Goal: Information Seeking & Learning: Learn about a topic

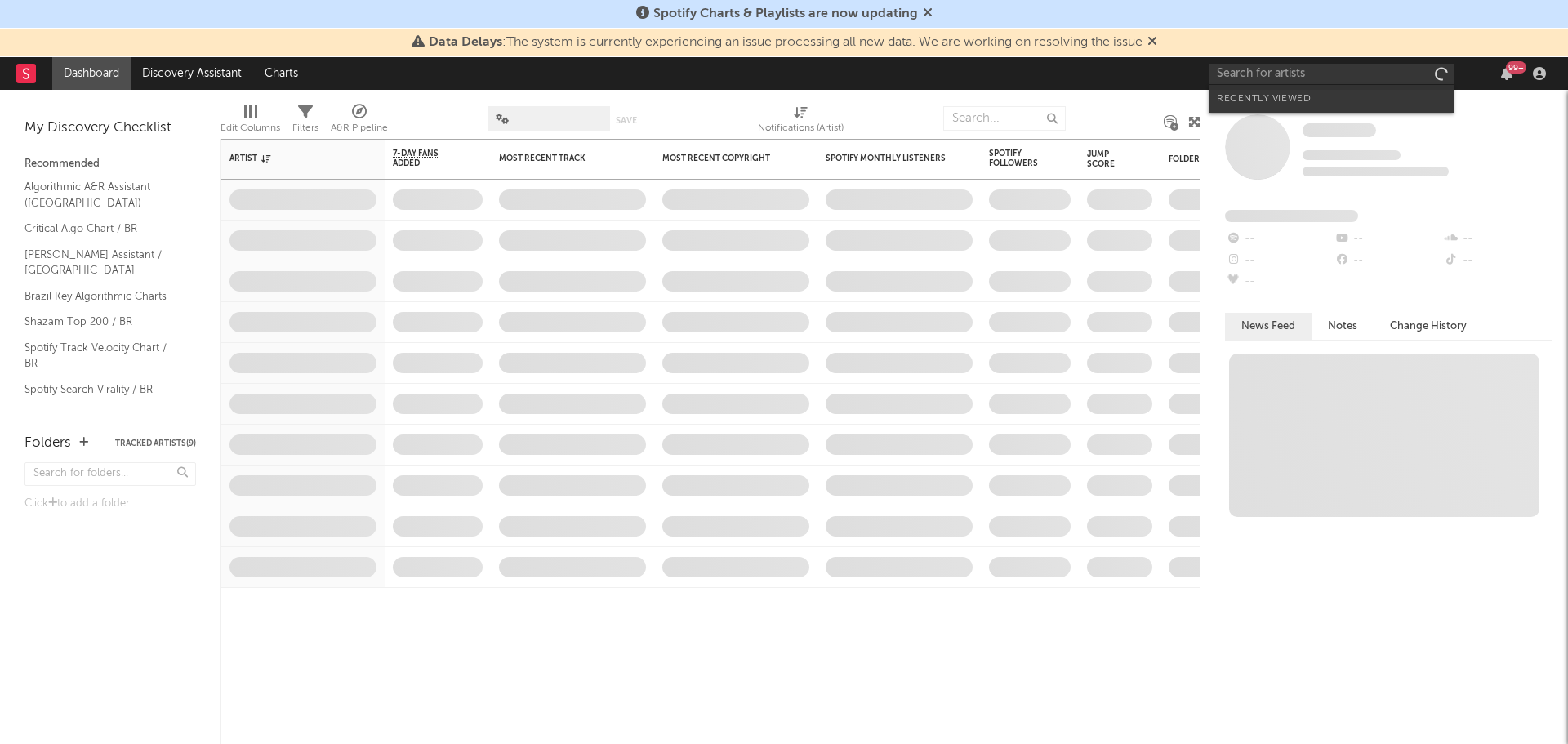
click at [1249, 75] on input "text" at bounding box center [1332, 74] width 245 height 21
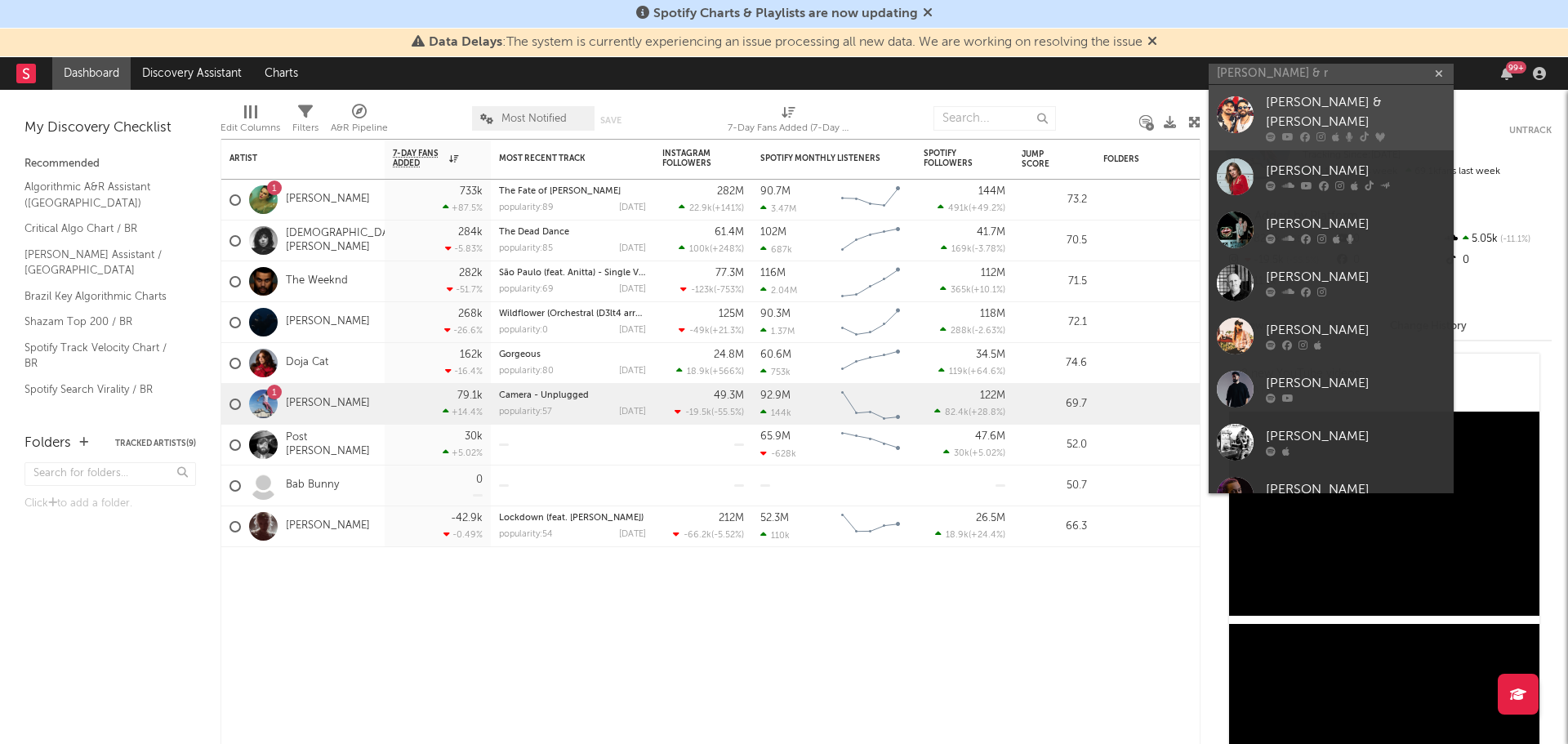
type input "[PERSON_NAME] & r"
click at [1312, 132] on div at bounding box center [1355, 137] width 179 height 10
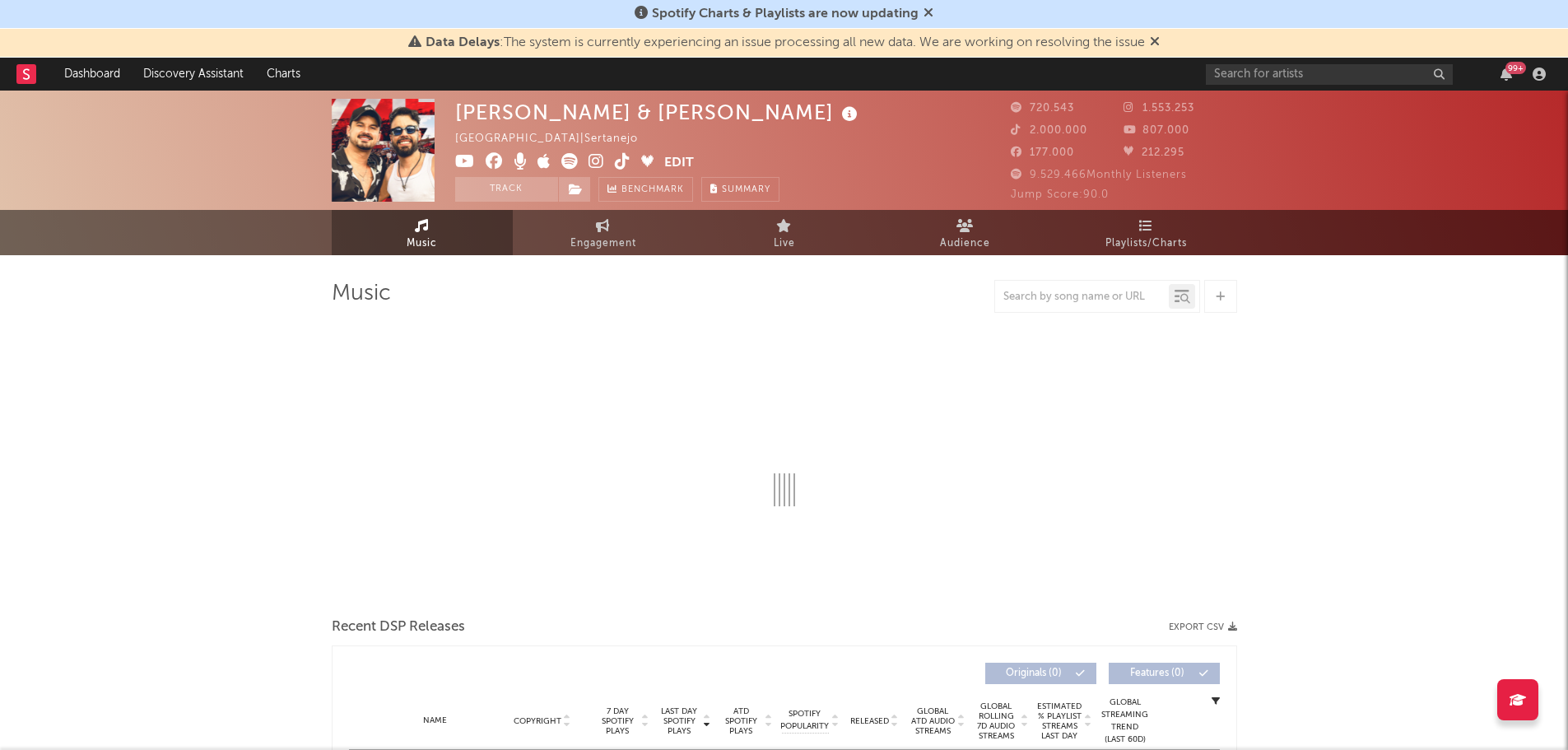
select select "6m"
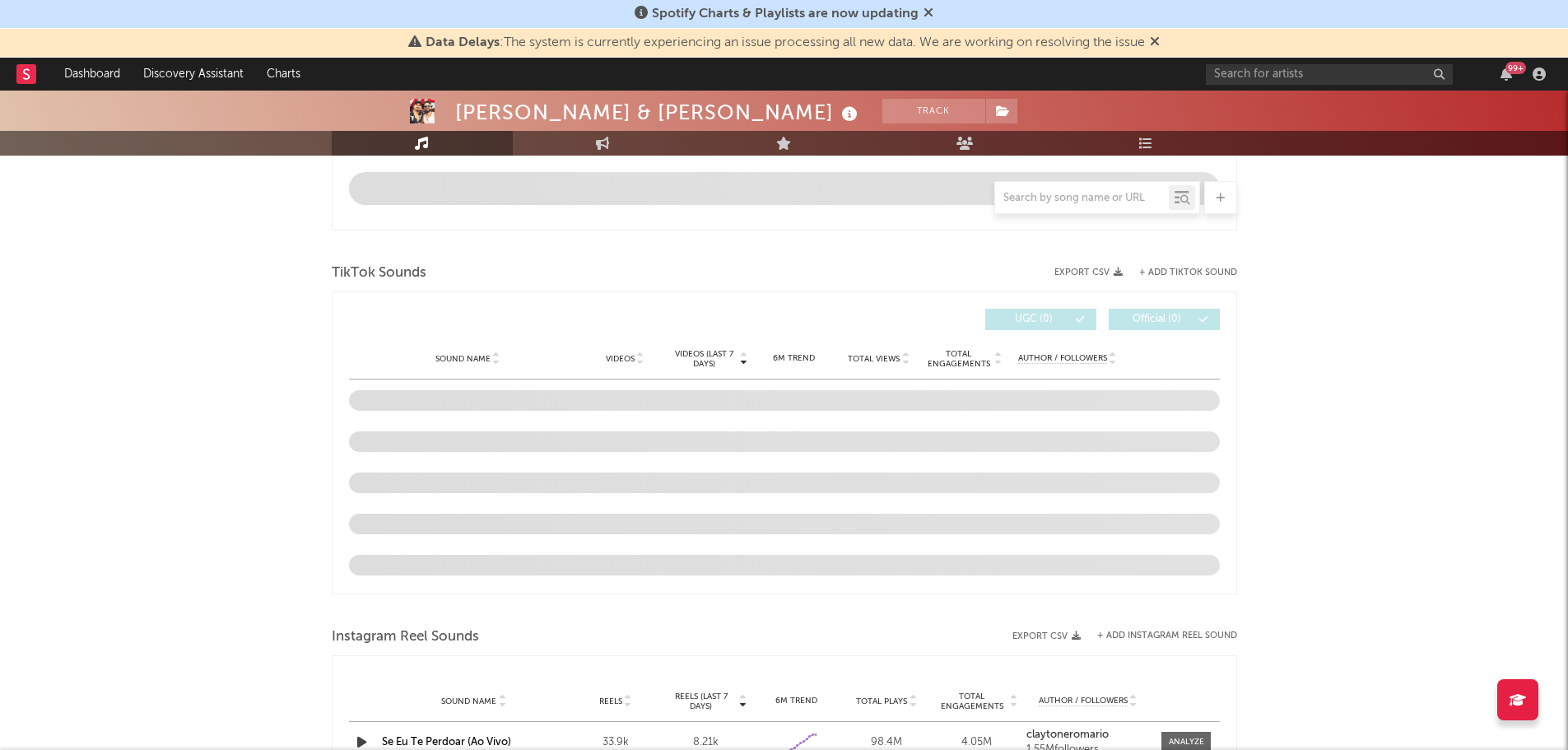
scroll to position [988, 0]
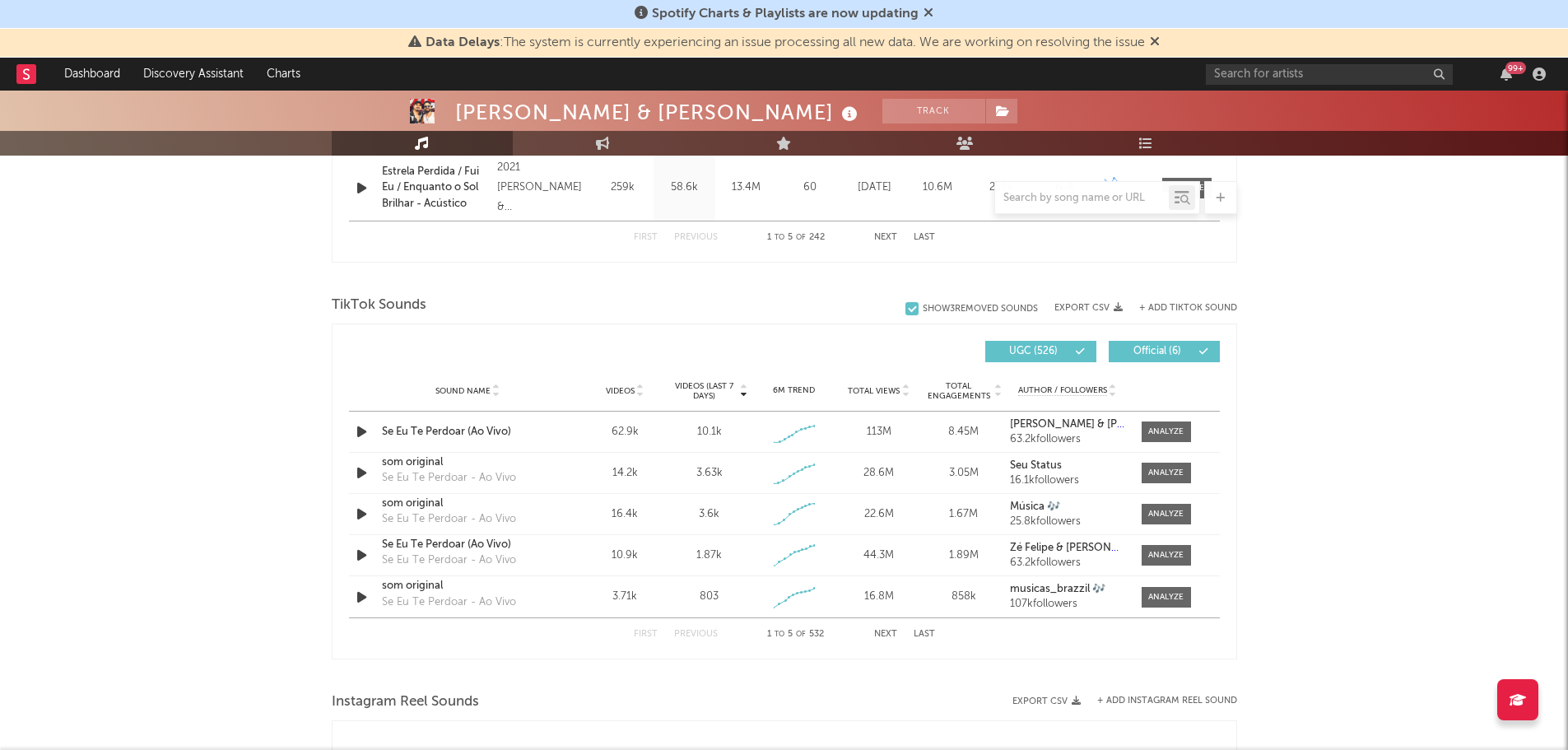
click at [1156, 401] on div "Sound Name Videos Videos (last 7 days) Weekly Growth % 6M Trend Total Views Tot…" at bounding box center [784, 391] width 870 height 42
click at [1154, 436] on div at bounding box center [1166, 432] width 36 height 12
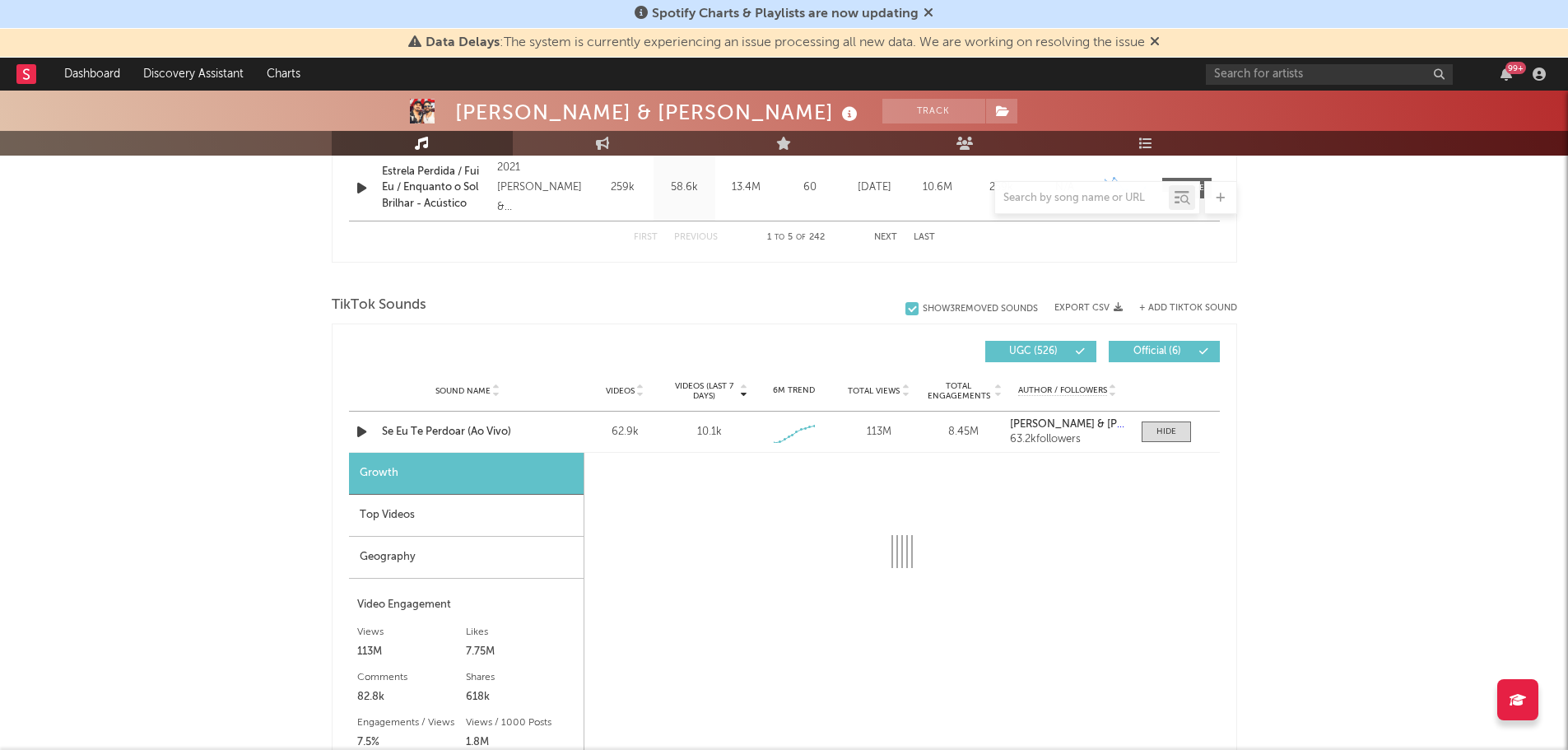
select select "1w"
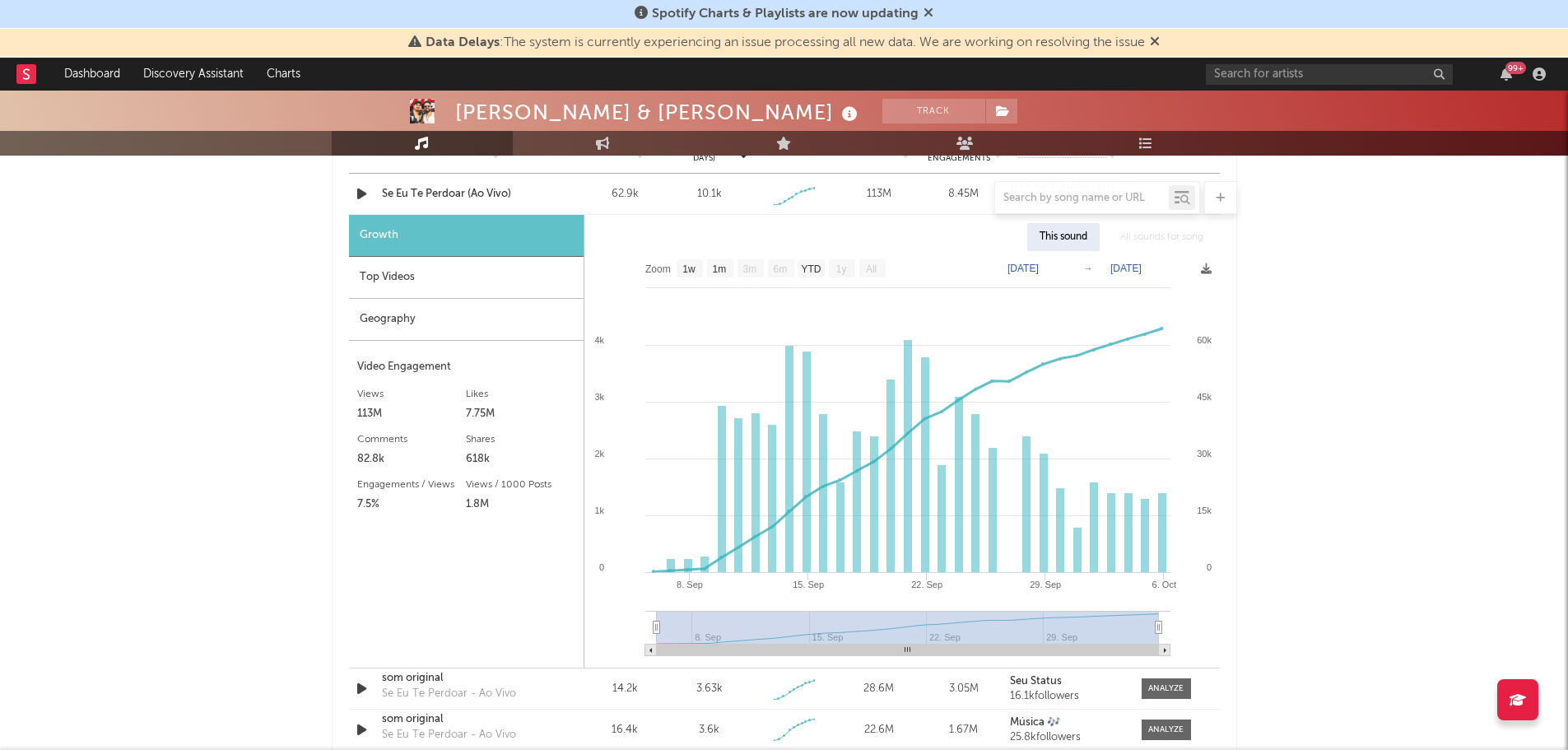
scroll to position [1227, 0]
